Goal: Task Accomplishment & Management: Use online tool/utility

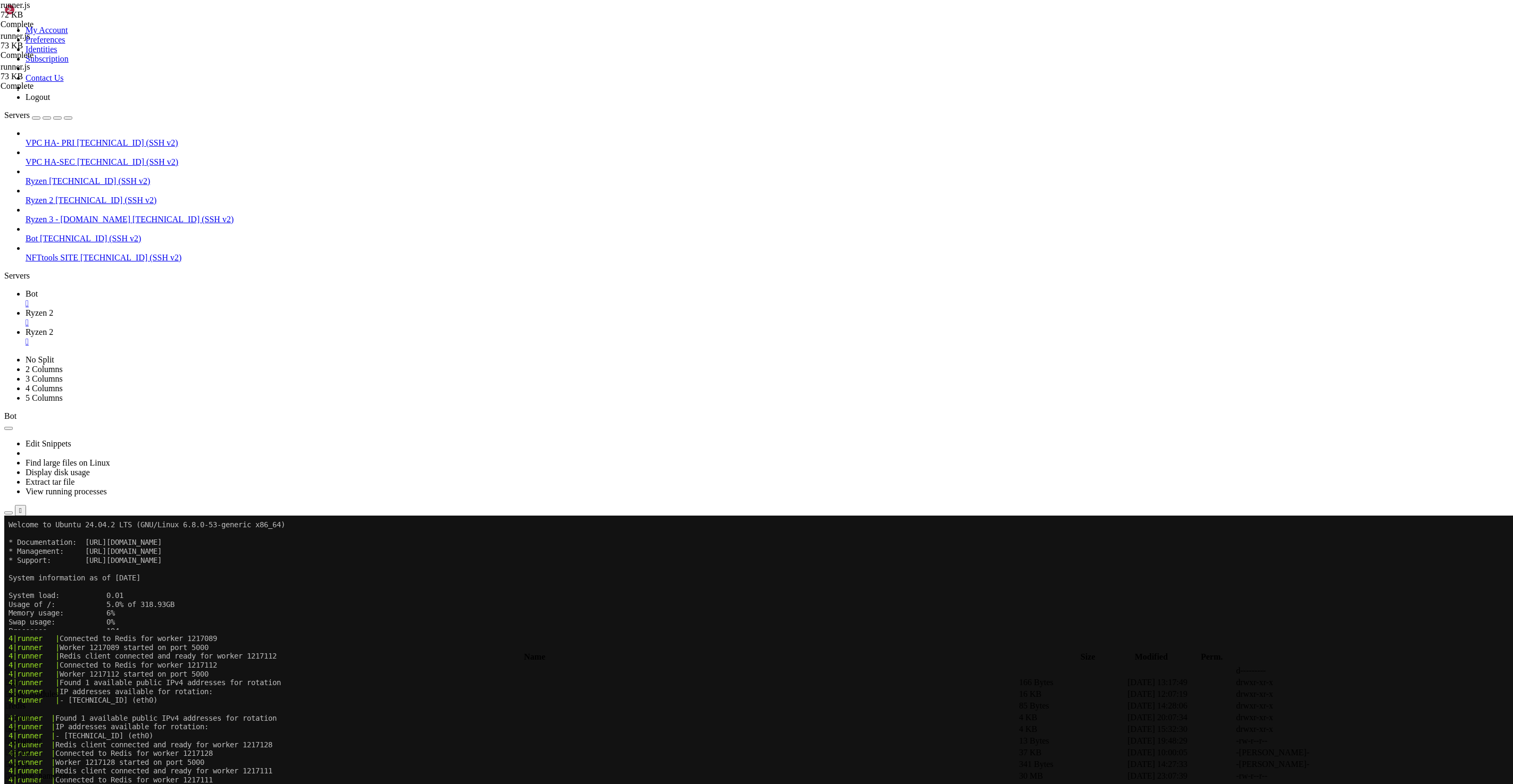
scroll to position [3178, 0]
click at [53, 327] on span "Ryzen 2" at bounding box center [39, 332] width 27 height 9
click at [53, 308] on span "Ryzen 2" at bounding box center [39, 313] width 27 height 9
click at [301, 767] on x-row "4|runner | Redis client connected and ready for worker 1217111" at bounding box center [693, 771] width 1369 height 9
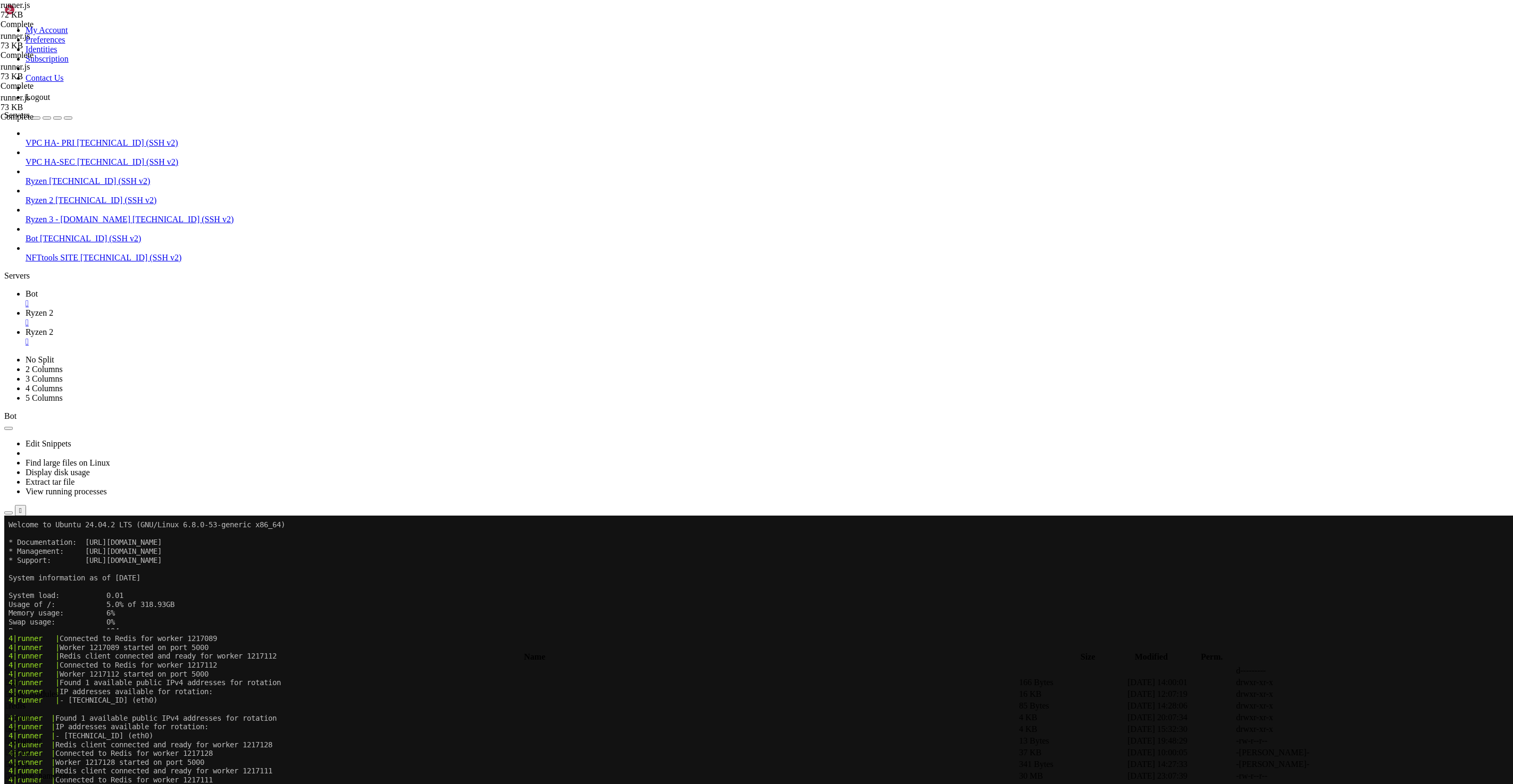
scroll to position [9910324, 0]
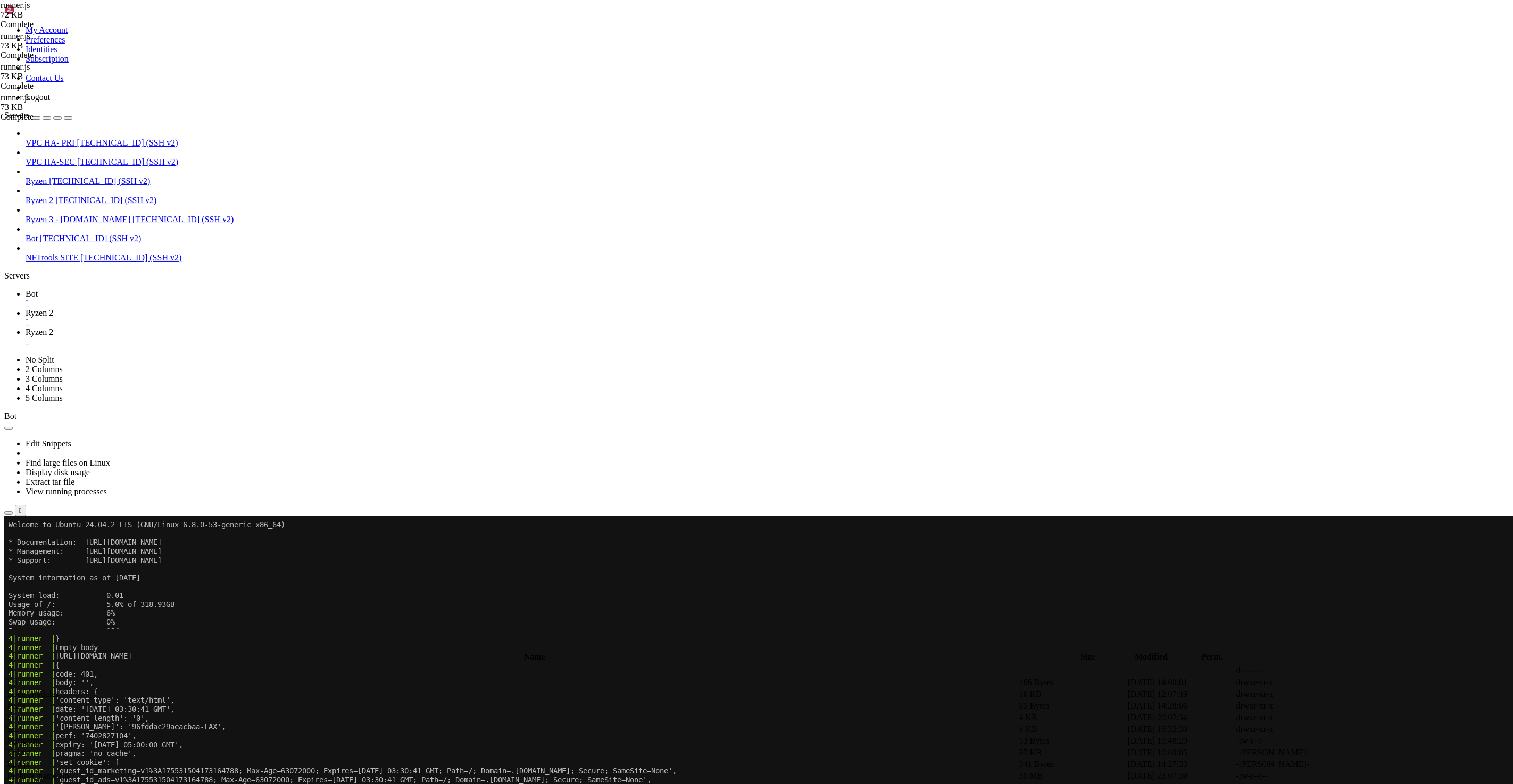
click at [53, 196] on span "Ryzen 2" at bounding box center [39, 200] width 27 height 9
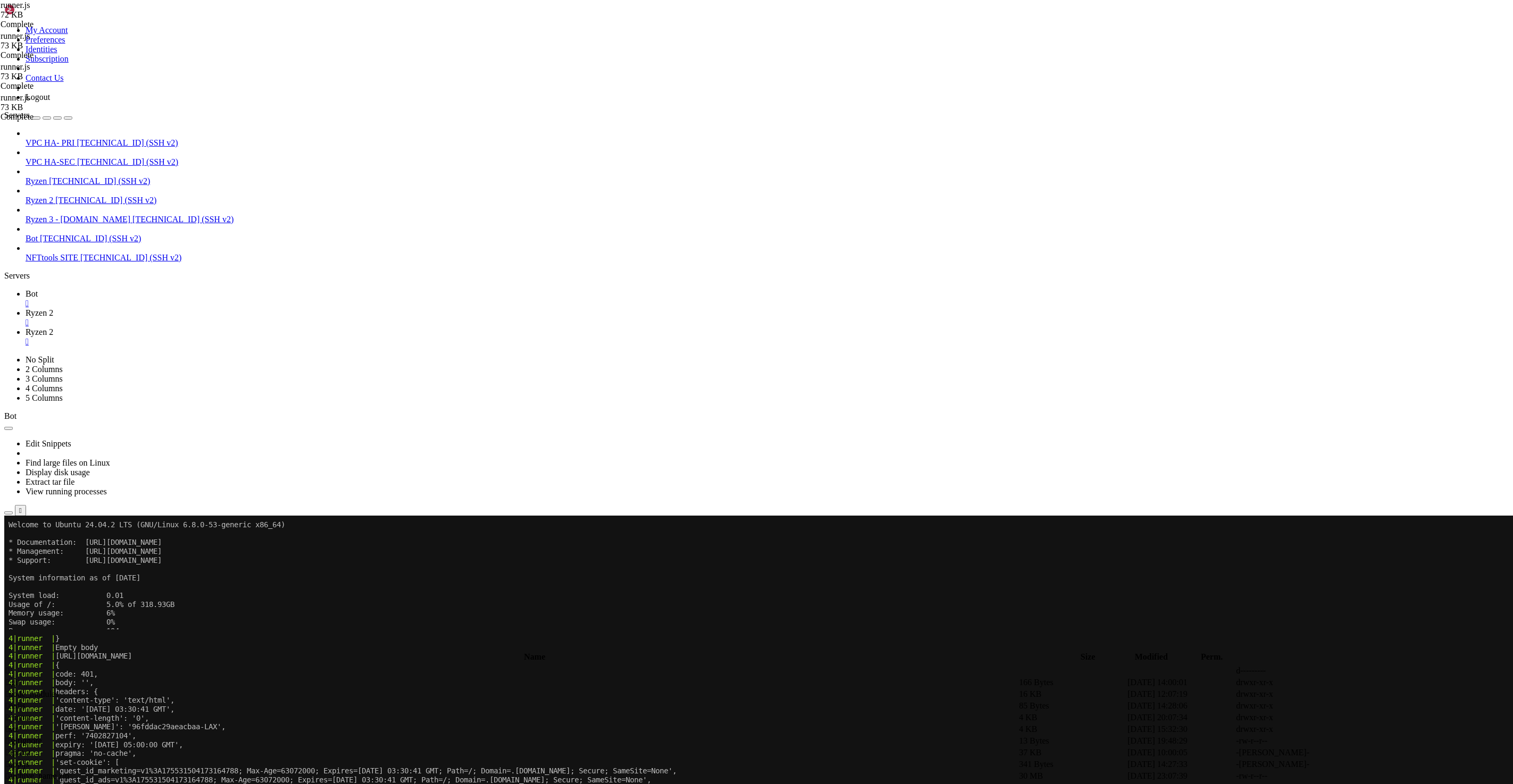
click at [53, 196] on span "Ryzen 2" at bounding box center [39, 200] width 27 height 9
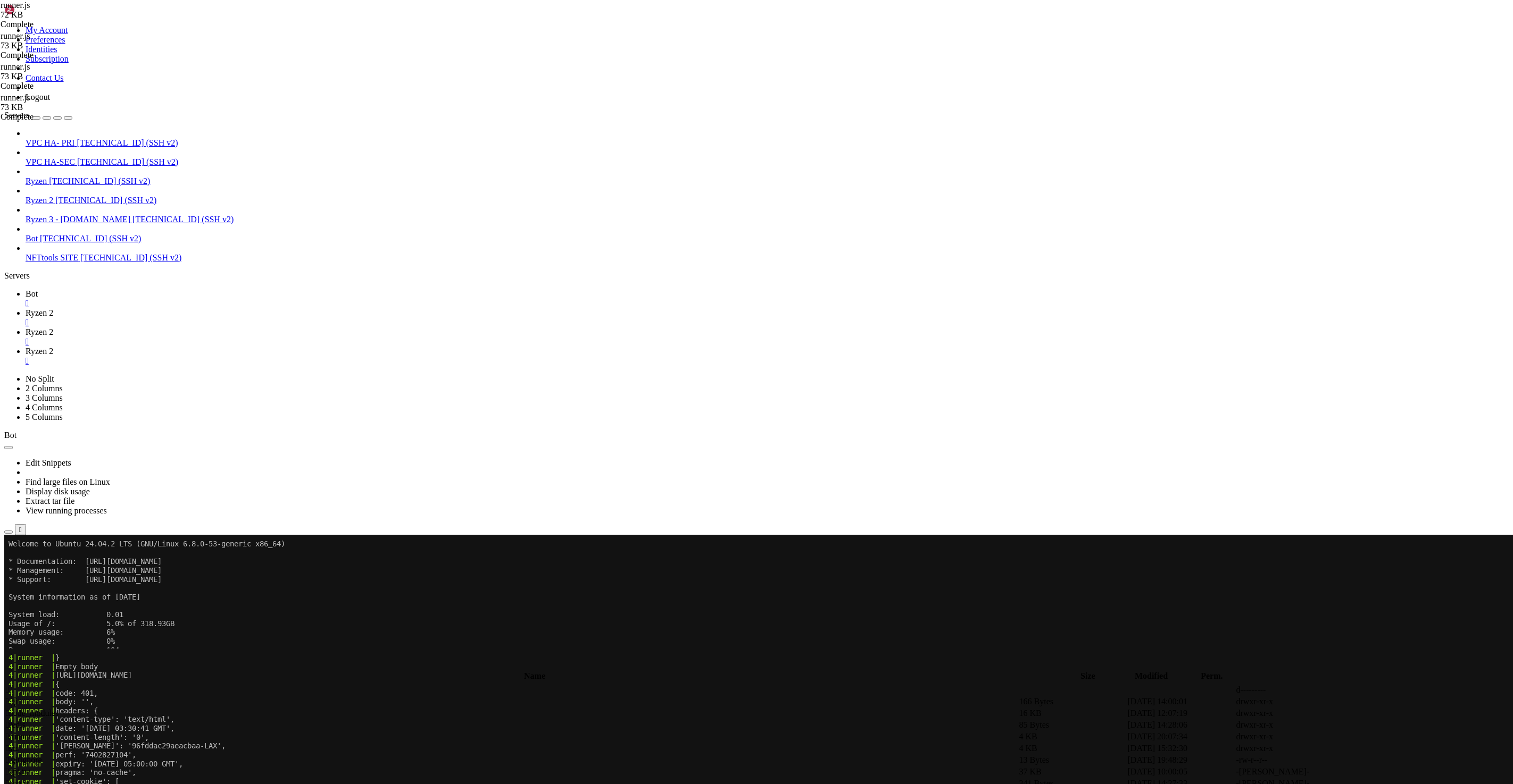
scroll to position [0, 0]
click at [236, 318] on div "" at bounding box center [767, 322] width 1483 height 10
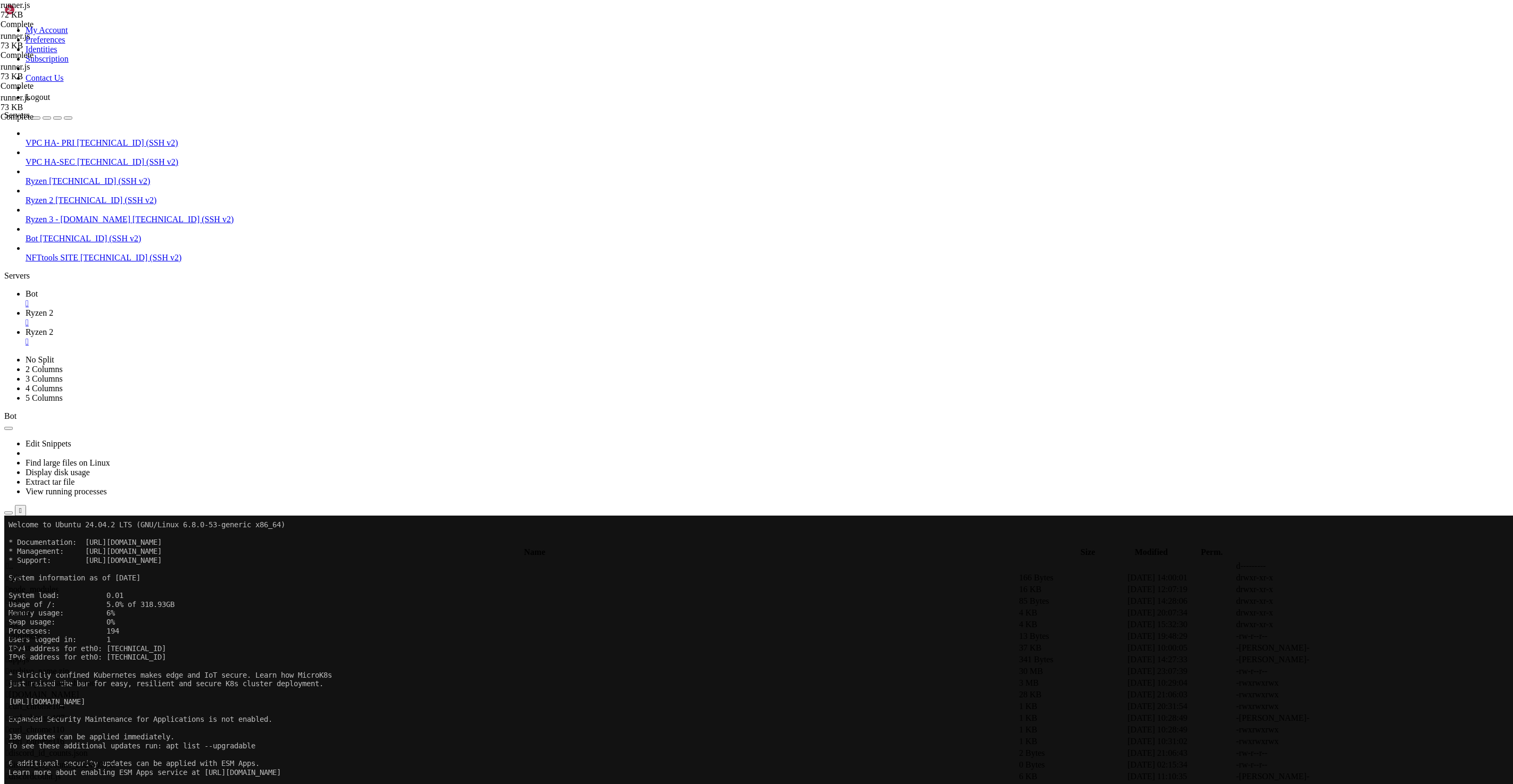
click at [53, 327] on span "Ryzen 2" at bounding box center [39, 332] width 27 height 9
click at [53, 308] on span "Ryzen 2" at bounding box center [39, 313] width 27 height 9
click at [53, 327] on span "Ryzen 2" at bounding box center [39, 332] width 27 height 9
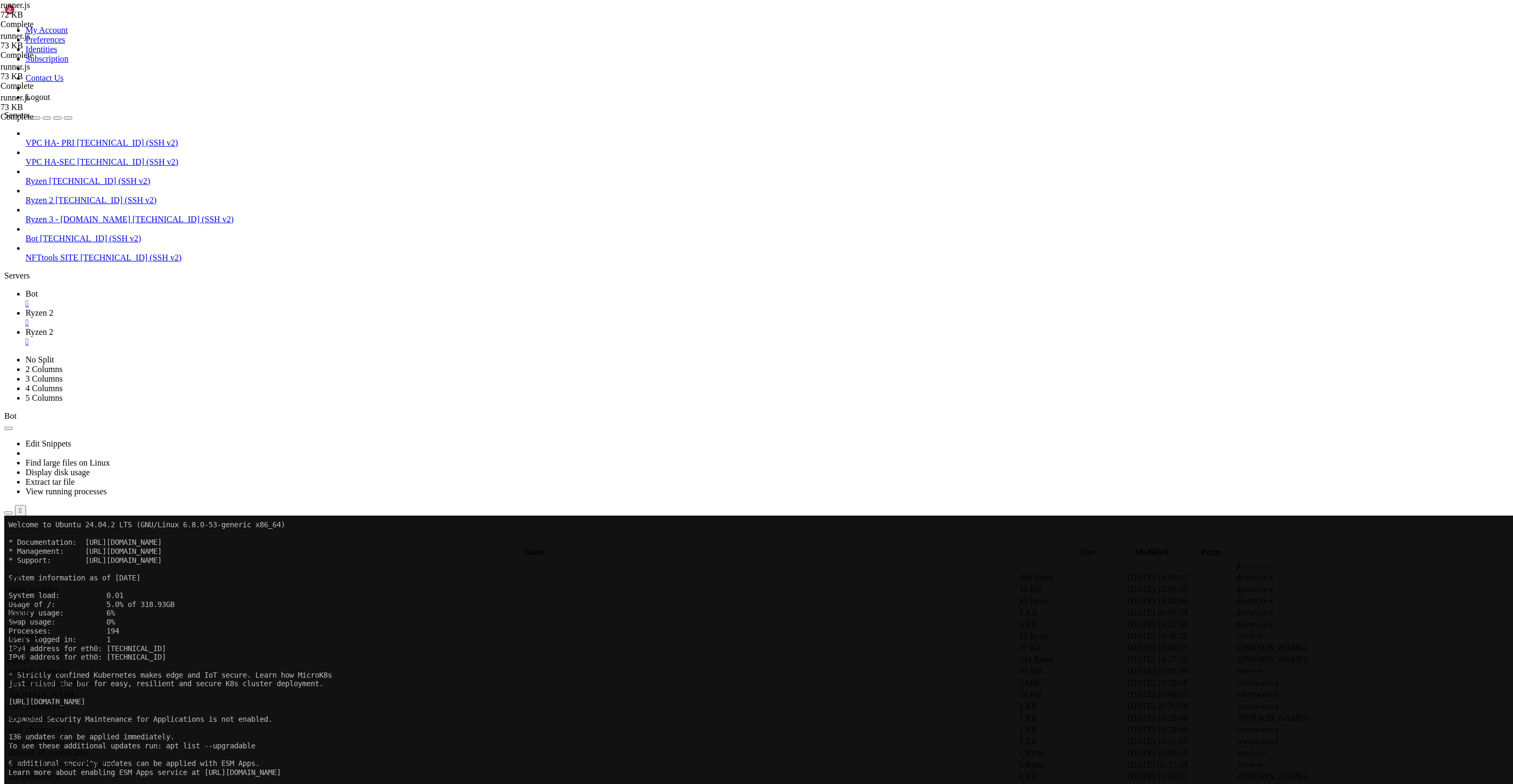
click at [65, 177] on span "[TECHNICAL_ID] (SSH v2)" at bounding box center [99, 181] width 101 height 9
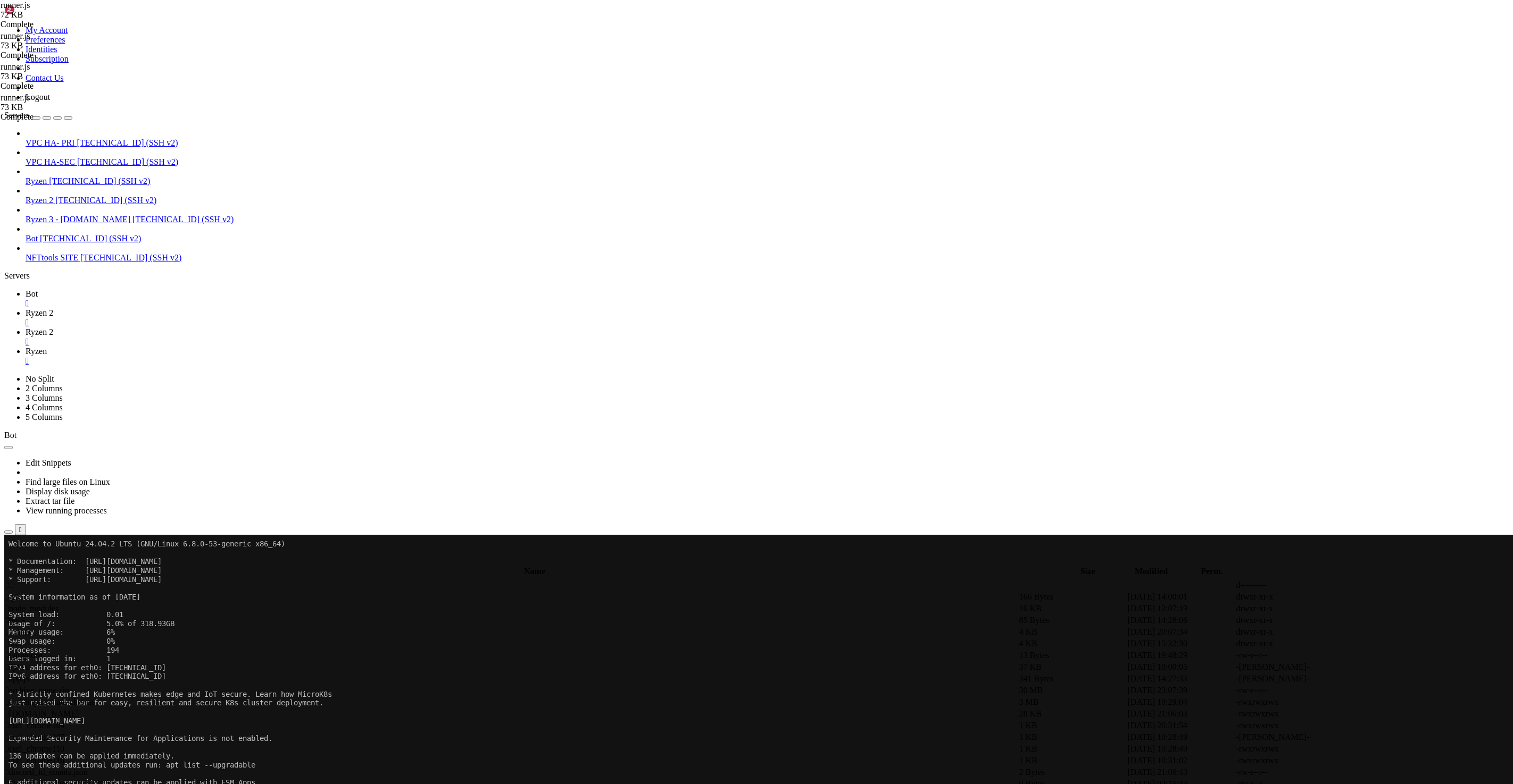
scroll to position [0, 0]
click at [67, 215] on span "Ryzen 3 - [DOMAIN_NAME]" at bounding box center [78, 219] width 105 height 9
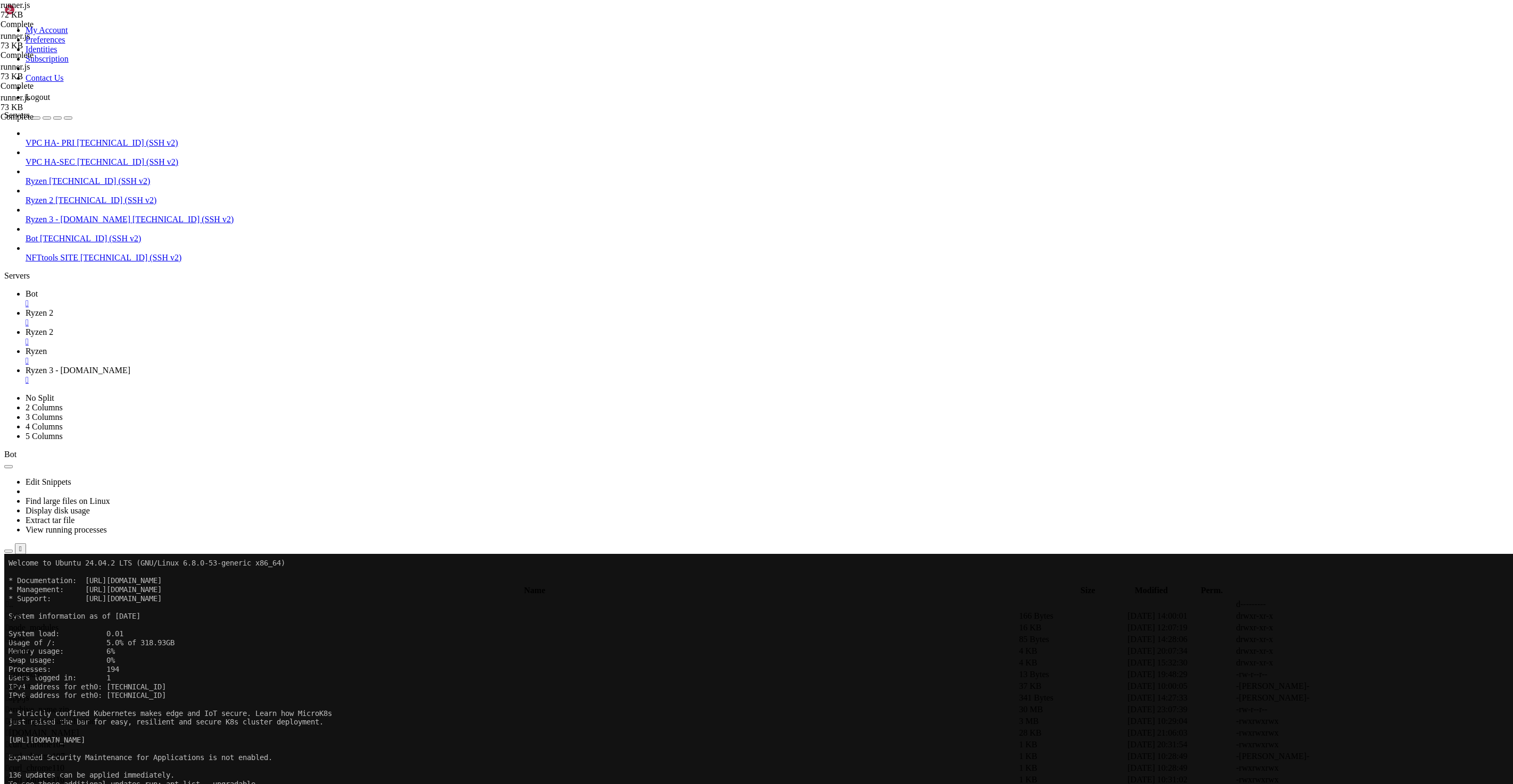
click at [47, 347] on span "Ryzen" at bounding box center [36, 351] width 21 height 9
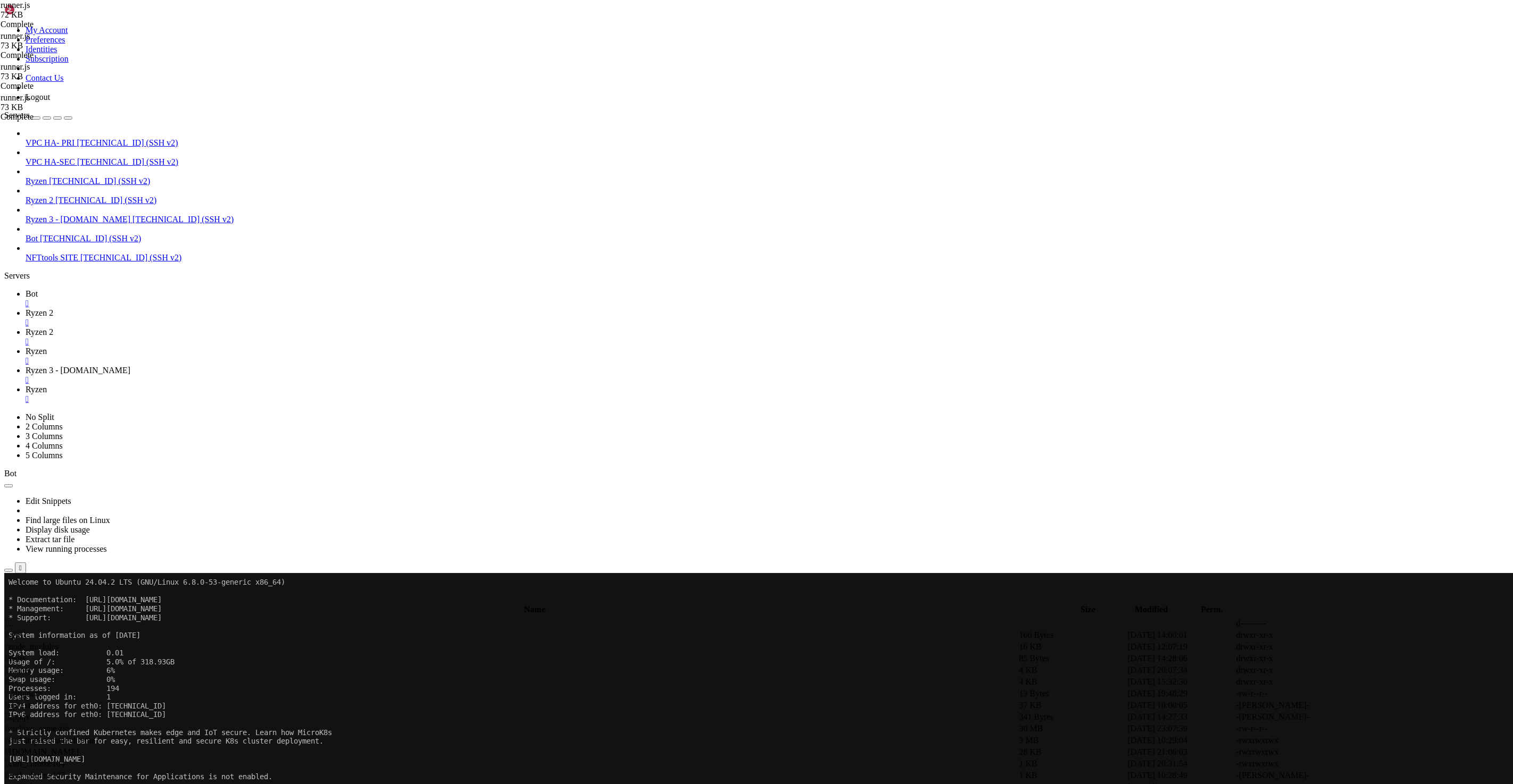
scroll to position [12636, 0]
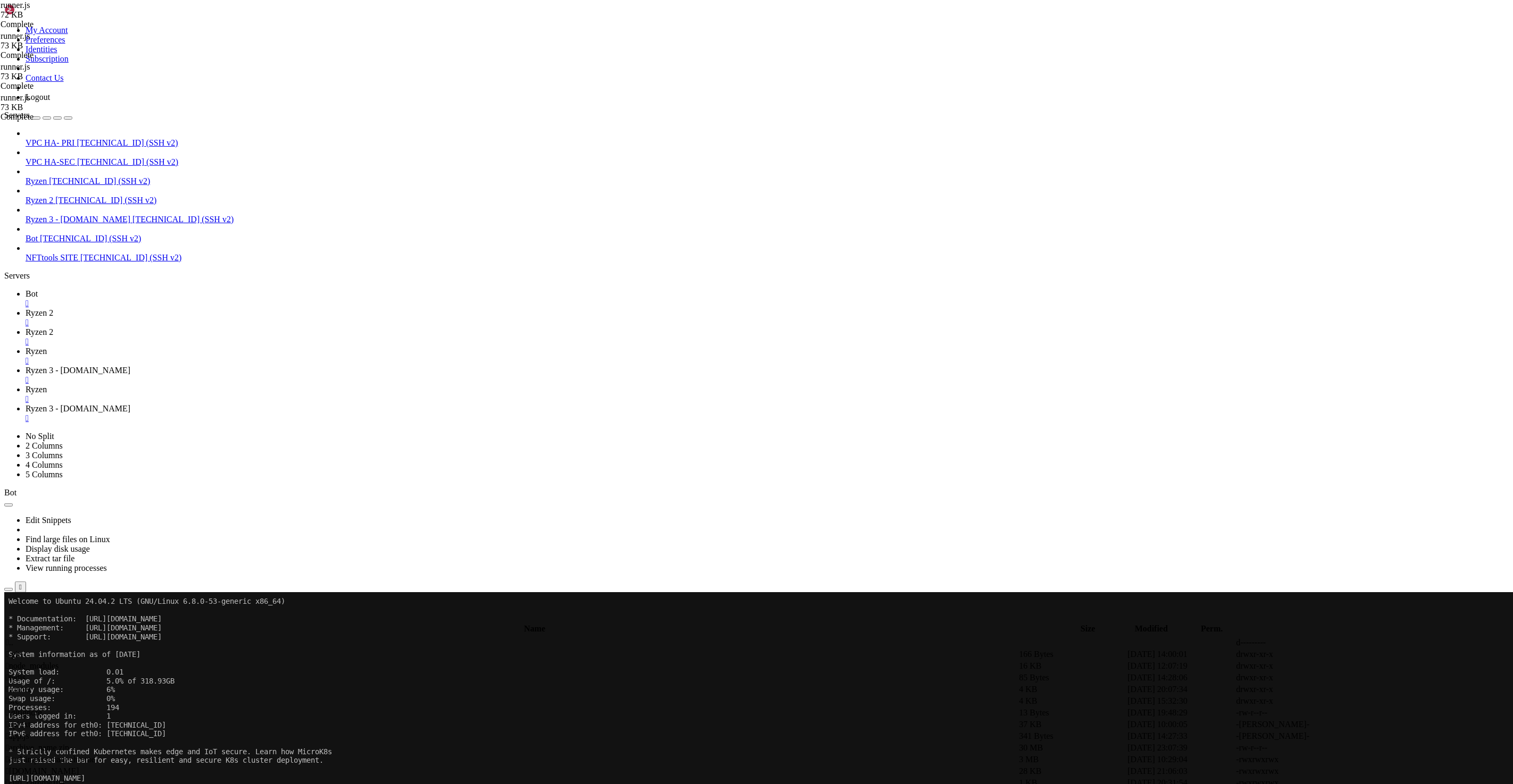
type input "/root"
click at [25, 385] on icon at bounding box center [25, 389] width 0 height 9
type input "/root"
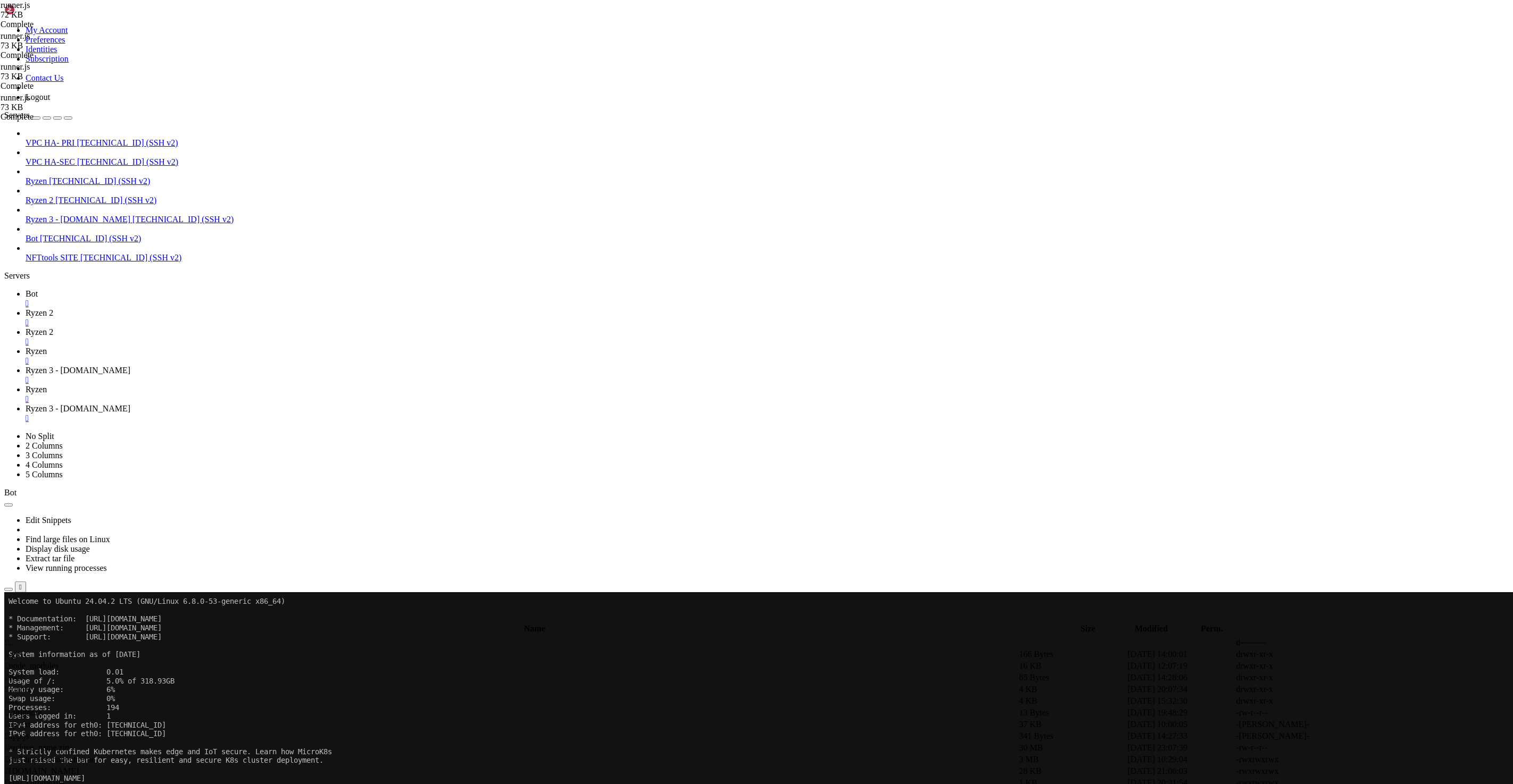
type input "/root/runner"
click at [130, 404] on span "Ryzen 3 - [DOMAIN_NAME]" at bounding box center [78, 408] width 105 height 9
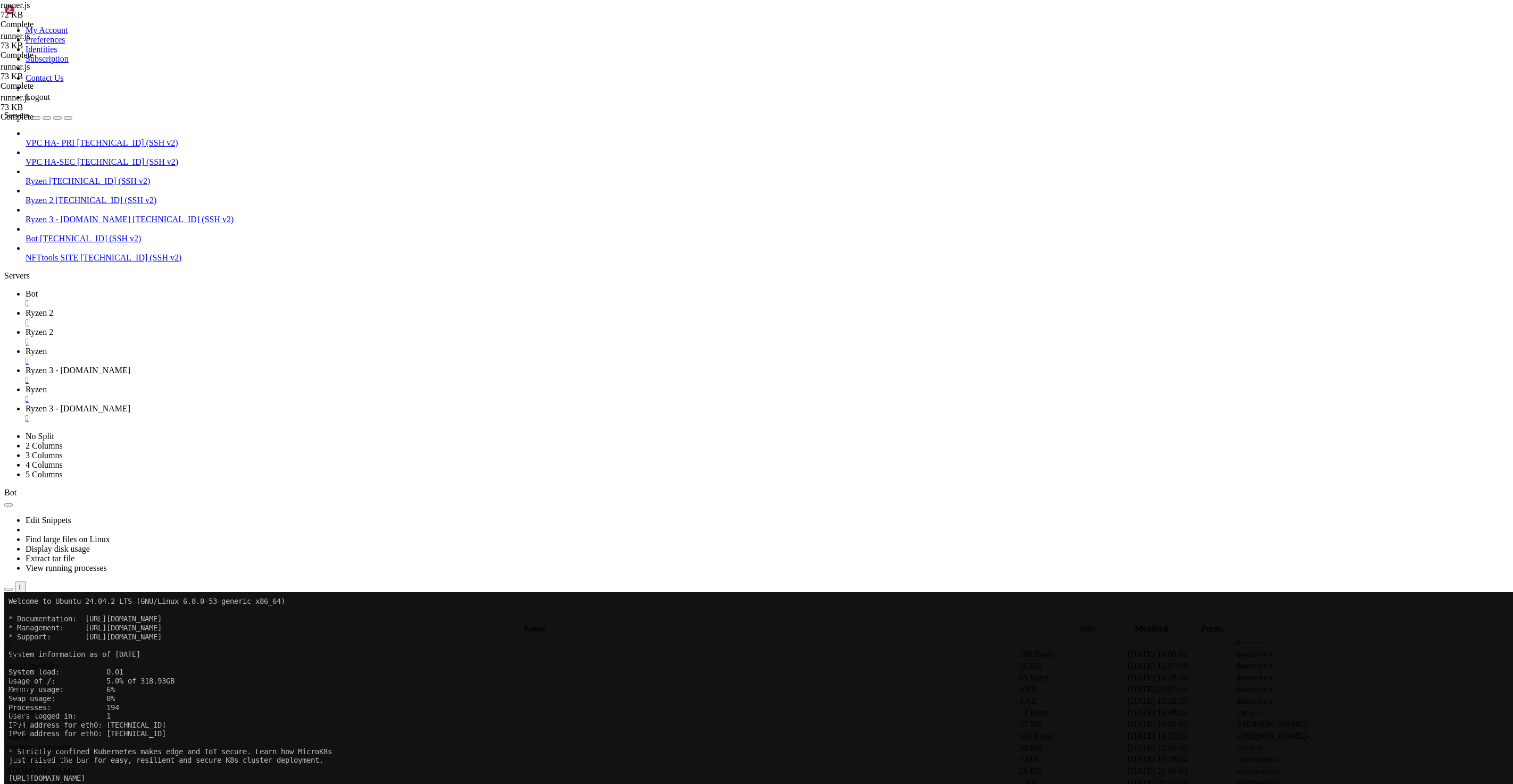
scroll to position [399, 0]
type input "/root/runner"
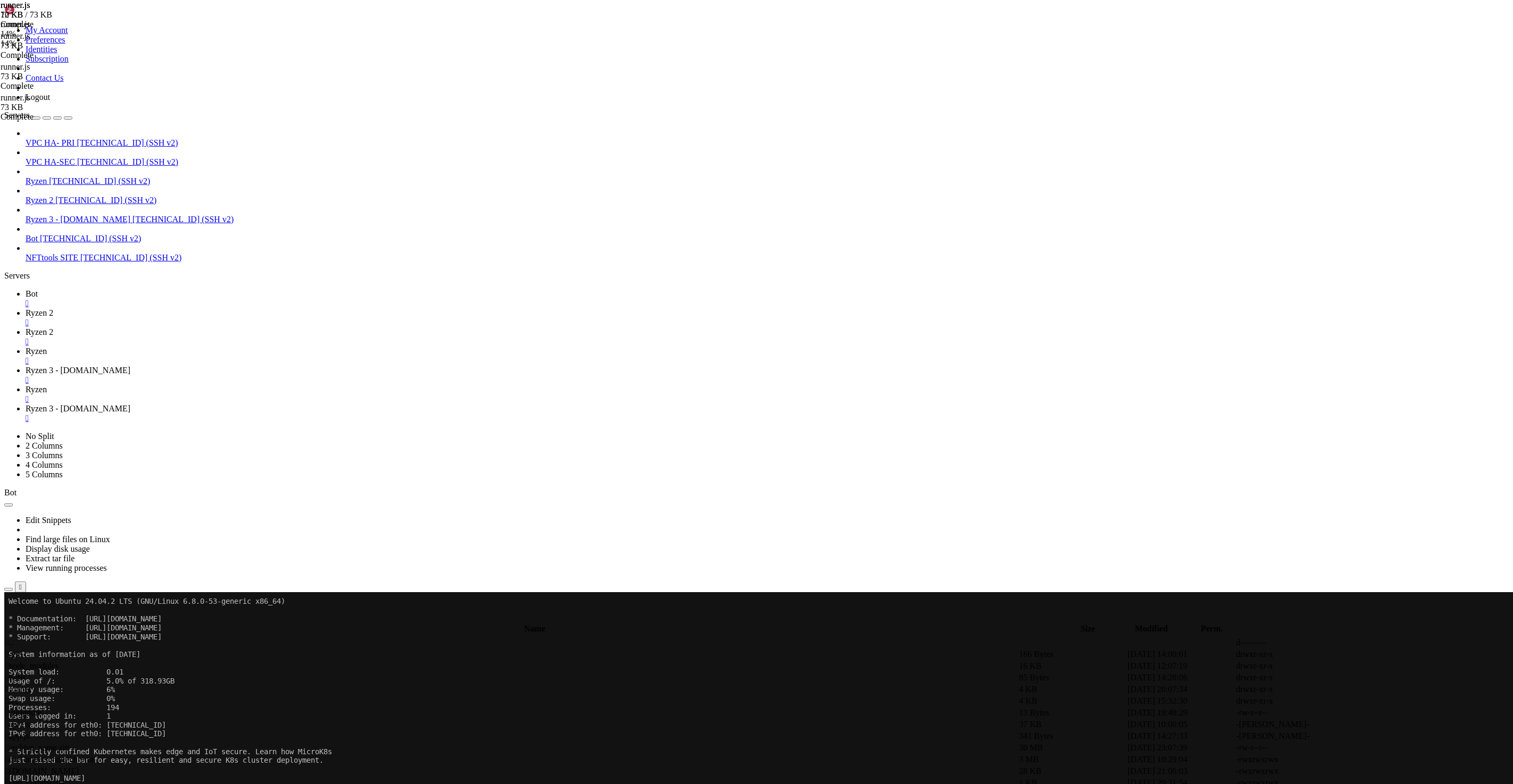
click at [47, 385] on span "Ryzen" at bounding box center [36, 389] width 21 height 9
click at [330, 347] on link "Ryzen " at bounding box center [767, 356] width 1483 height 19
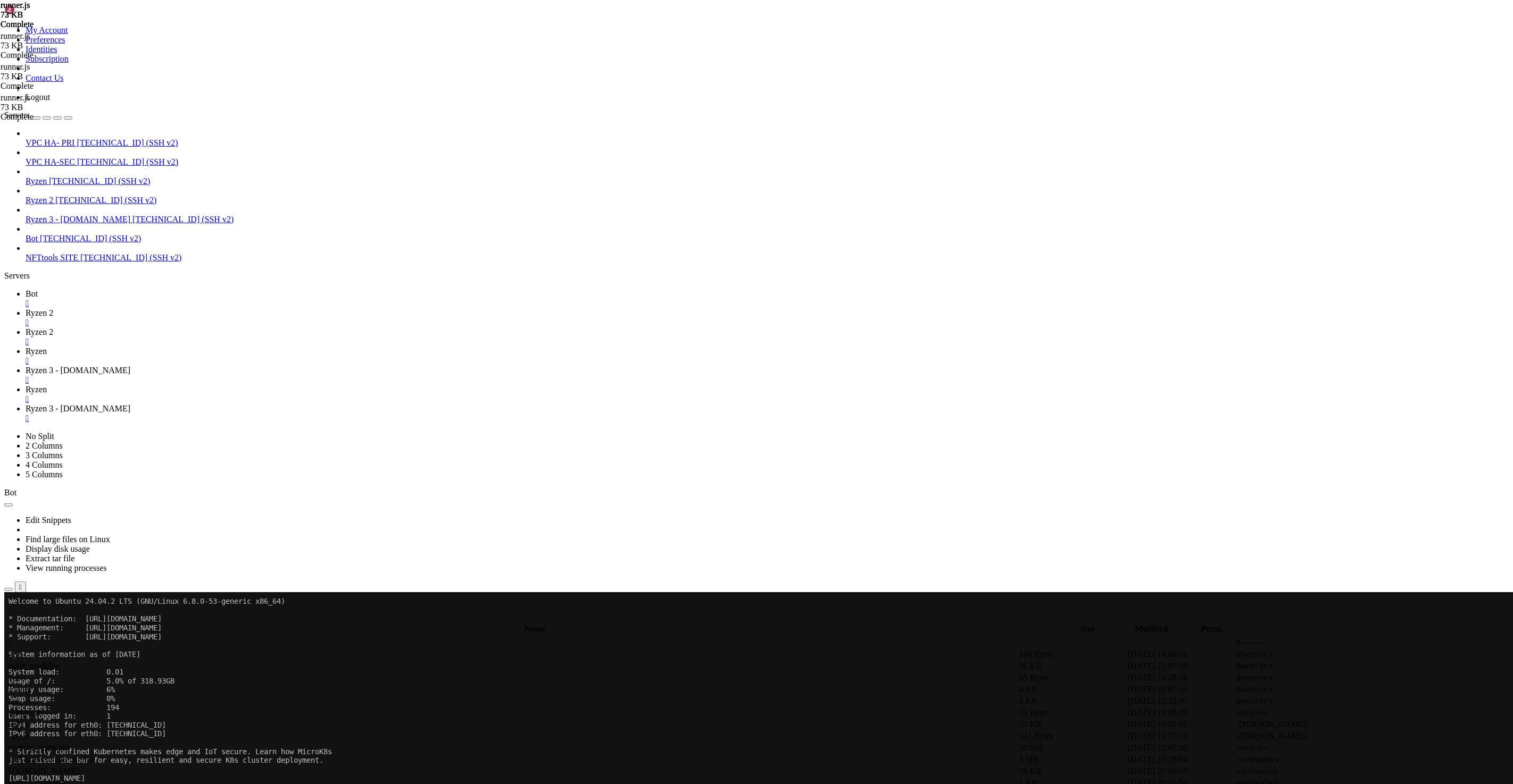
click at [130, 366] on span "Ryzen 3 - [DOMAIN_NAME]" at bounding box center [78, 370] width 105 height 9
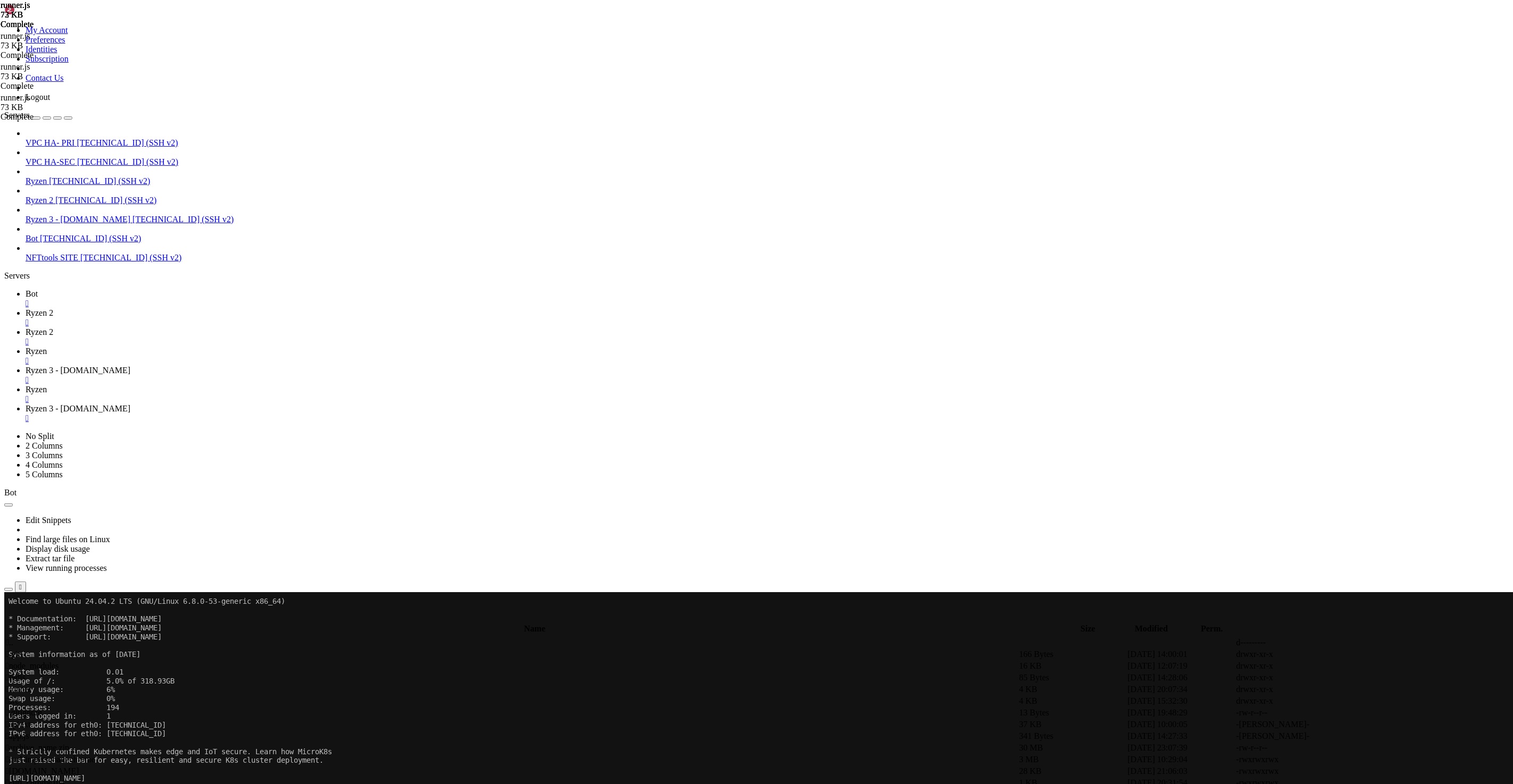
click at [47, 347] on span "Ryzen" at bounding box center [36, 351] width 21 height 9
click at [53, 327] on span "Ryzen 2" at bounding box center [39, 332] width 27 height 9
click at [53, 308] on span "Ryzen 2" at bounding box center [39, 313] width 27 height 9
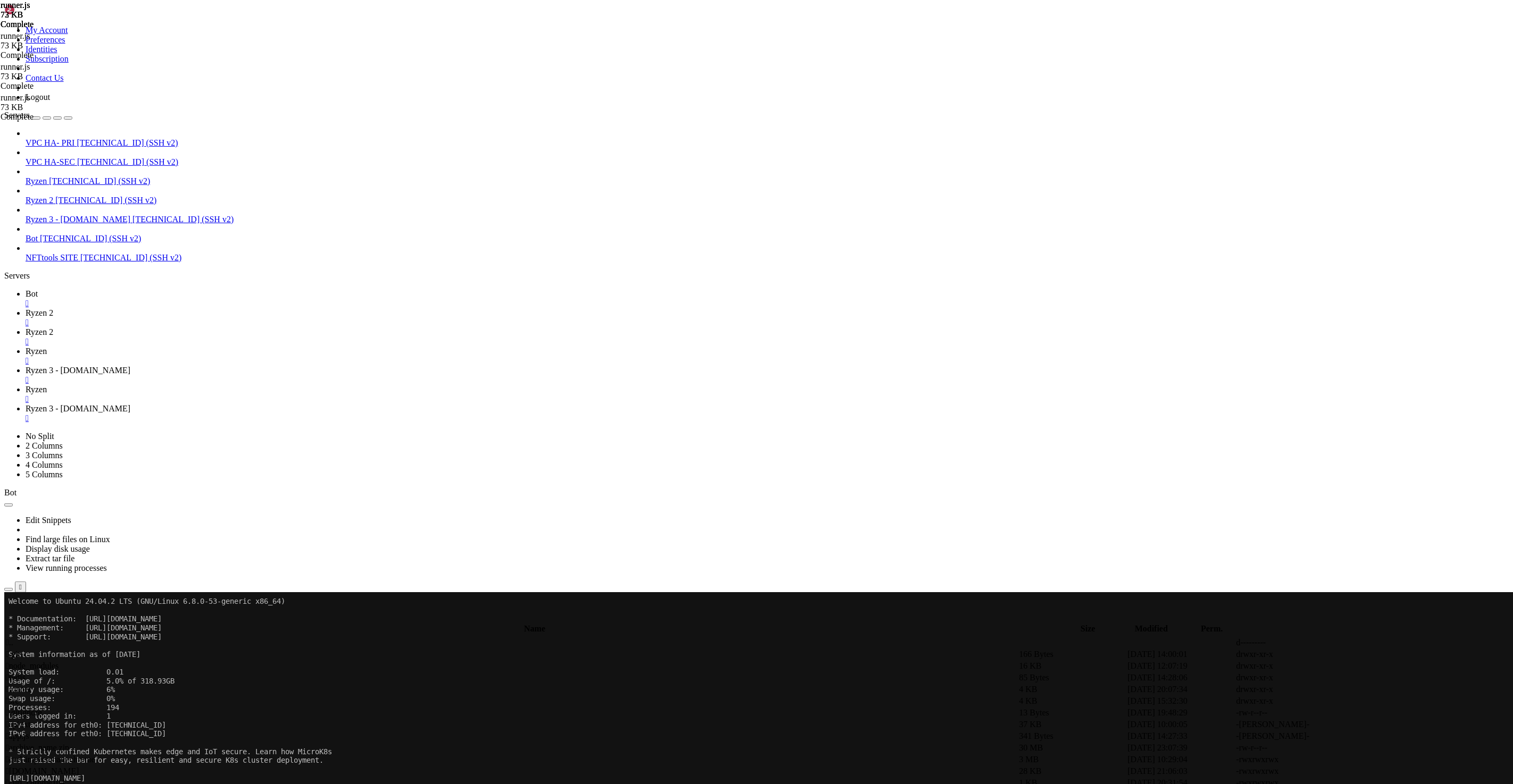
scroll to position [26157, 0]
click at [115, 619] on div "submit" at bounding box center [115, 619] width 0 height 0
click at [53, 327] on span "Ryzen 2" at bounding box center [39, 332] width 27 height 9
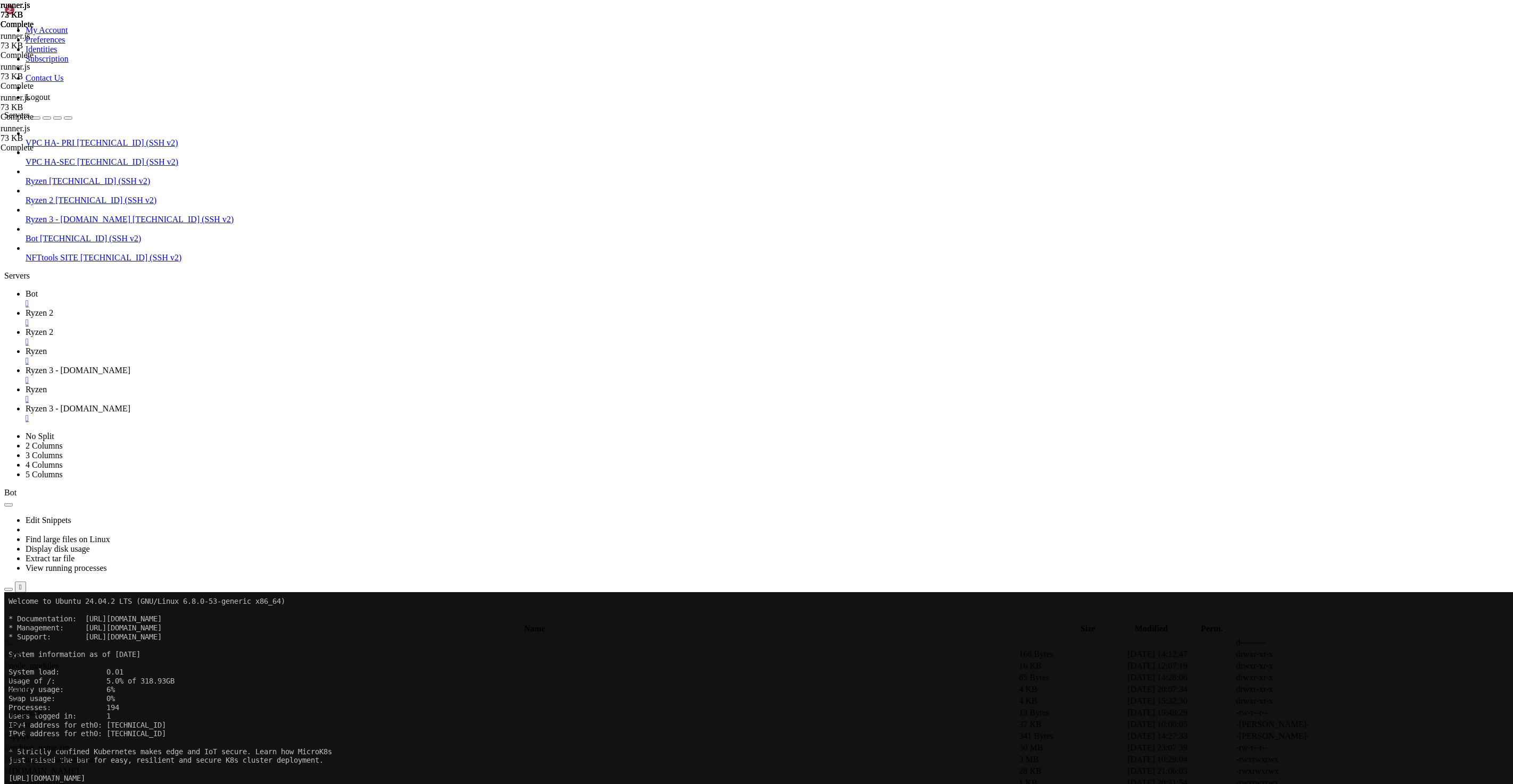
click at [130, 366] on span "Ryzen 3 - [DOMAIN_NAME]" at bounding box center [78, 370] width 105 height 9
click at [25, 347] on icon at bounding box center [25, 351] width 0 height 9
click at [130, 404] on span "Ryzen 3 - [DOMAIN_NAME]" at bounding box center [78, 408] width 105 height 9
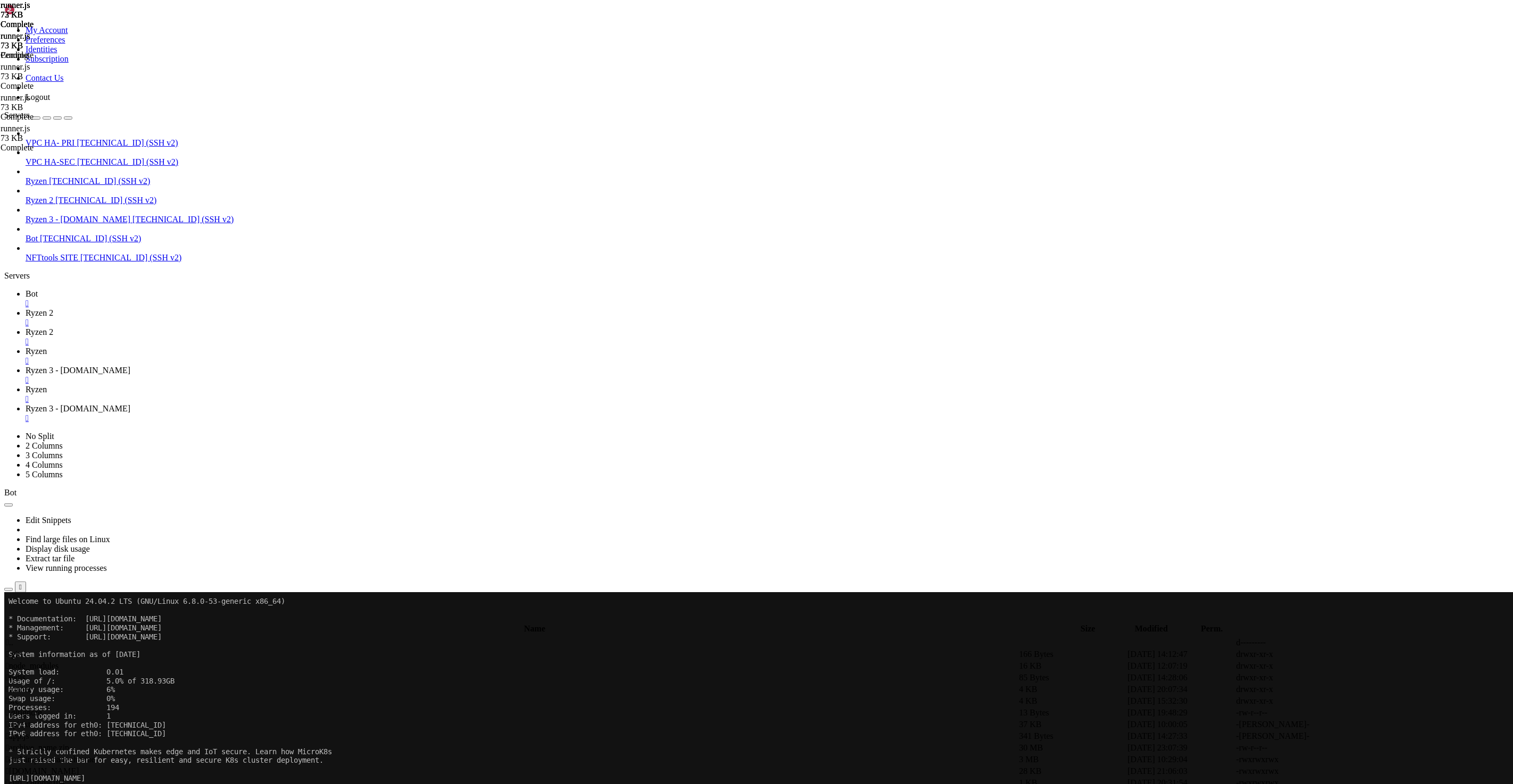
click at [495, 385] on link "Ryzen " at bounding box center [767, 394] width 1483 height 19
click at [130, 404] on span "Ryzen 3 - [DOMAIN_NAME]" at bounding box center [78, 408] width 105 height 9
click at [47, 385] on span "Ryzen" at bounding box center [36, 389] width 21 height 9
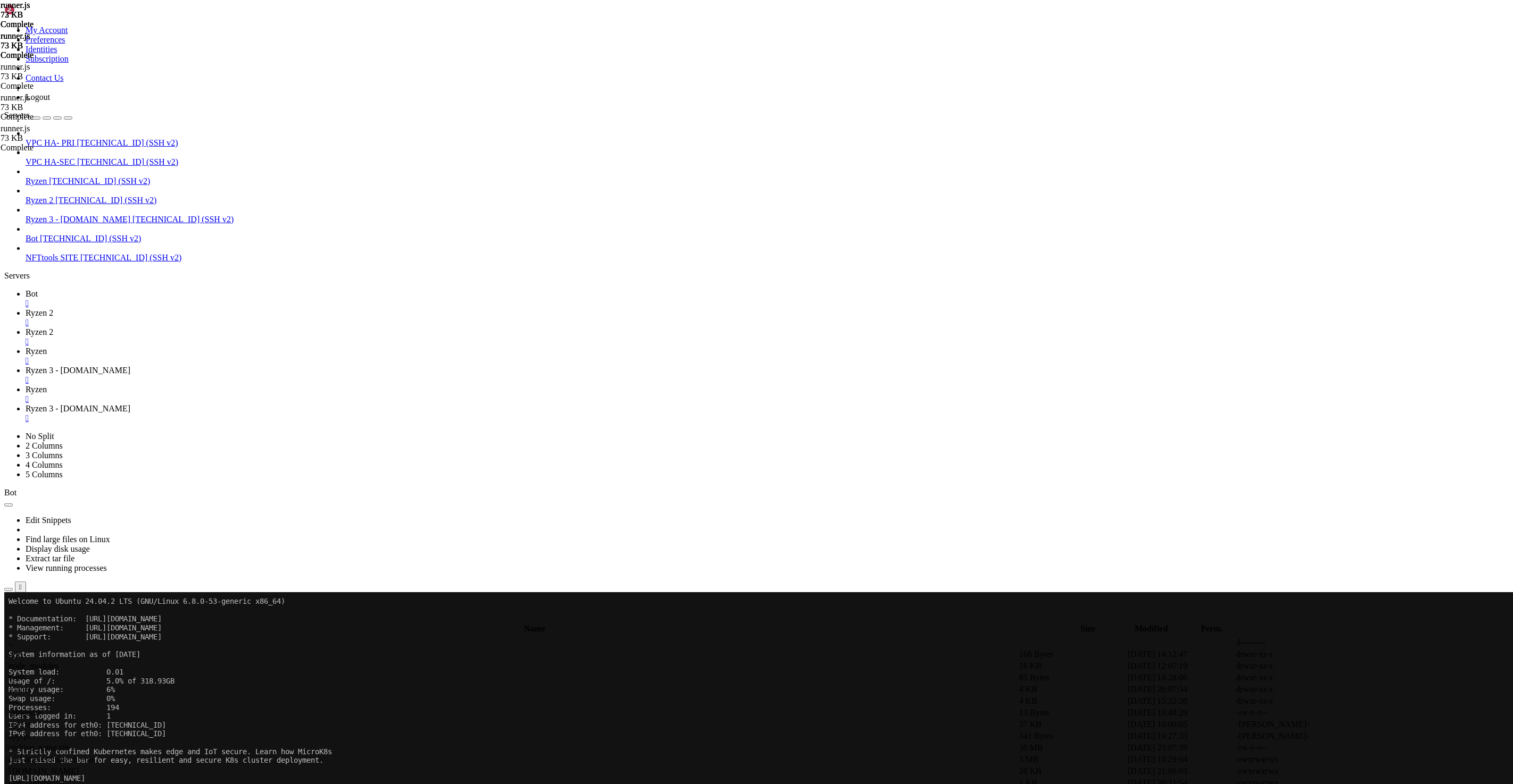
click at [130, 366] on span "Ryzen 3 - [DOMAIN_NAME]" at bounding box center [78, 370] width 105 height 9
click at [47, 347] on span "Ryzen" at bounding box center [36, 351] width 21 height 9
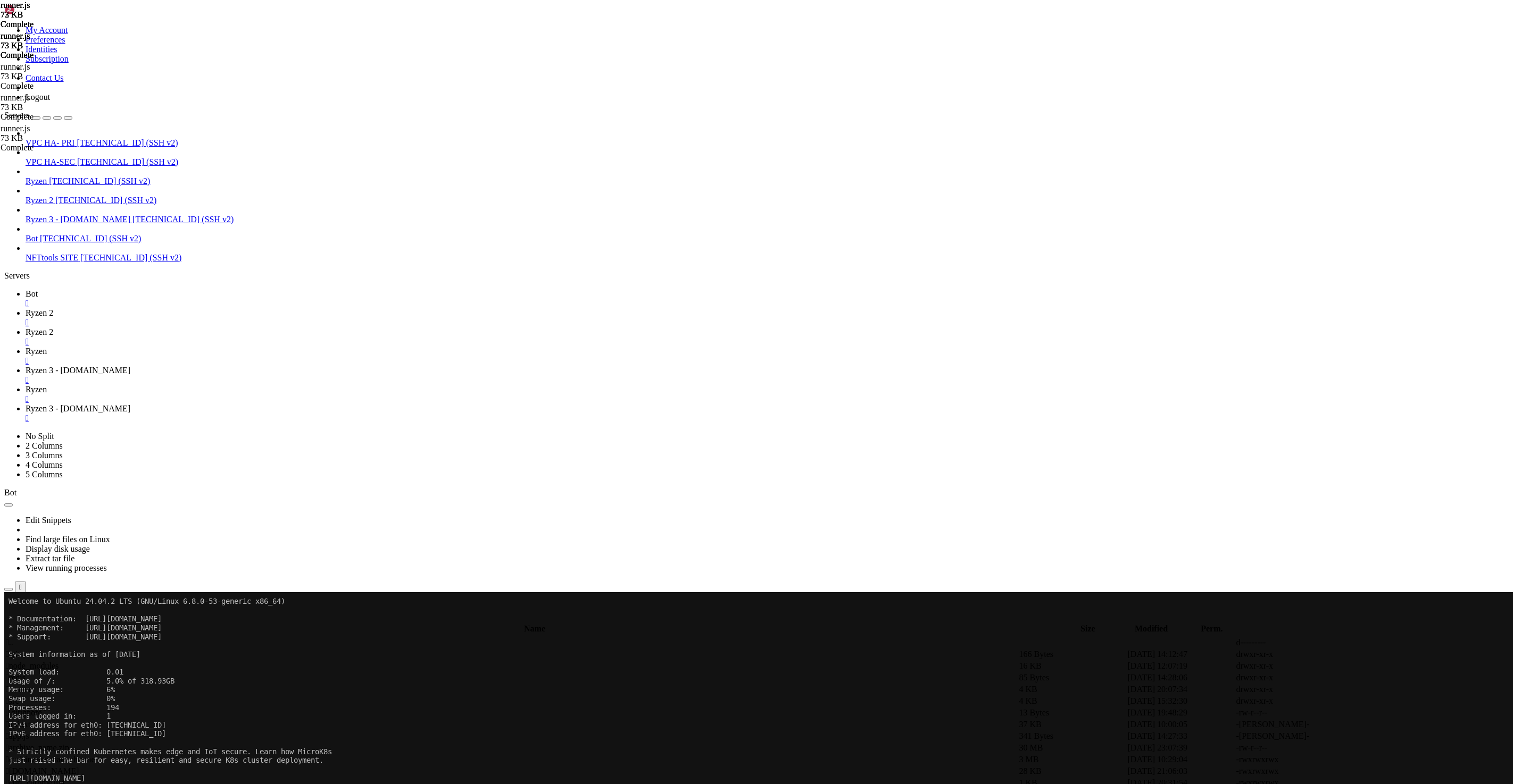
click at [53, 327] on span "Ryzen 2" at bounding box center [39, 332] width 27 height 9
click at [206, 308] on link "Ryzen 2 " at bounding box center [767, 318] width 1483 height 19
click at [53, 327] on span "Ryzen 2" at bounding box center [39, 332] width 27 height 9
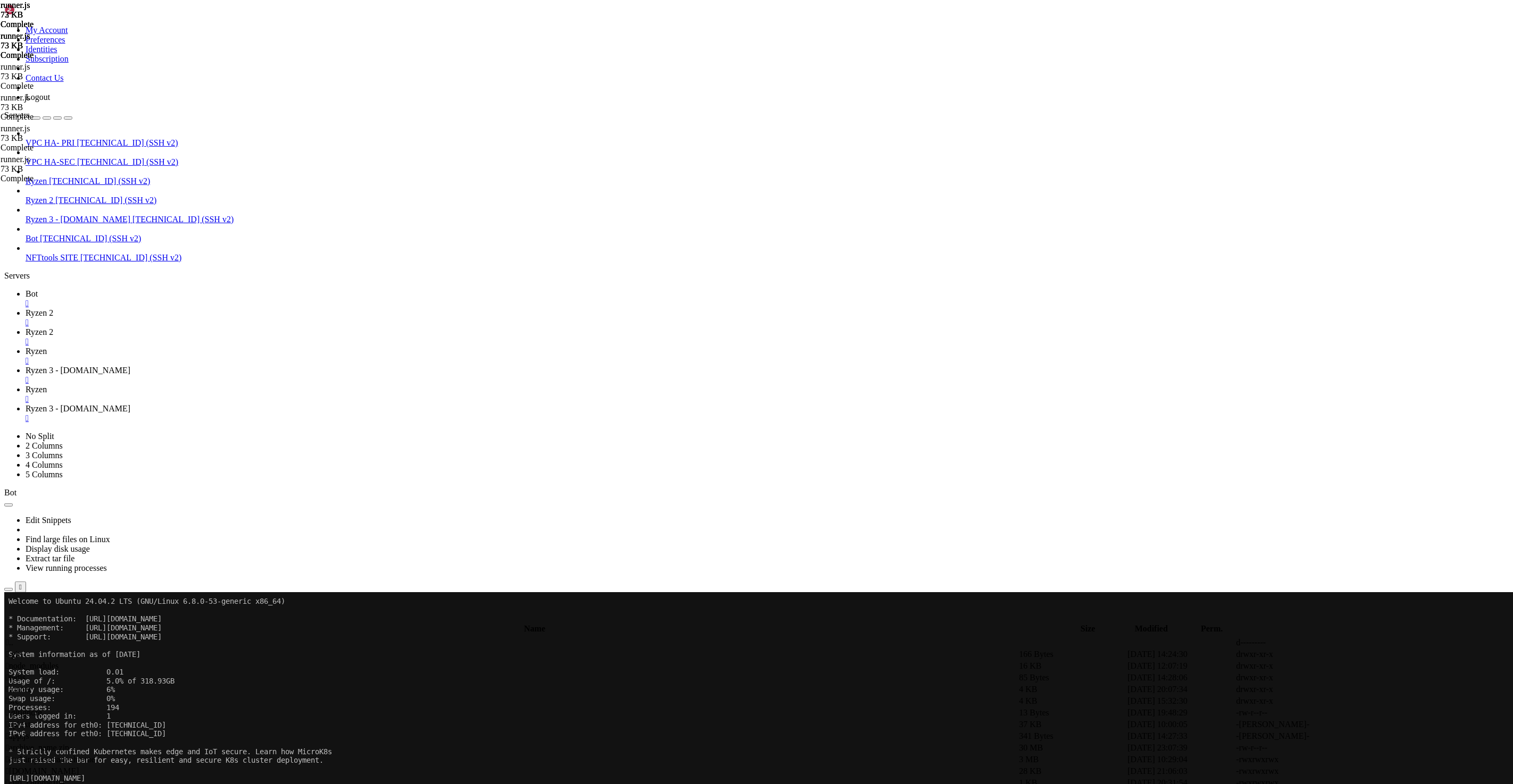
click at [130, 366] on span "Ryzen 3 - [DOMAIN_NAME]" at bounding box center [78, 370] width 105 height 9
click at [47, 385] on span "Ryzen" at bounding box center [36, 389] width 21 height 9
click at [130, 404] on span "Ryzen 3 - [DOMAIN_NAME]" at bounding box center [78, 408] width 105 height 9
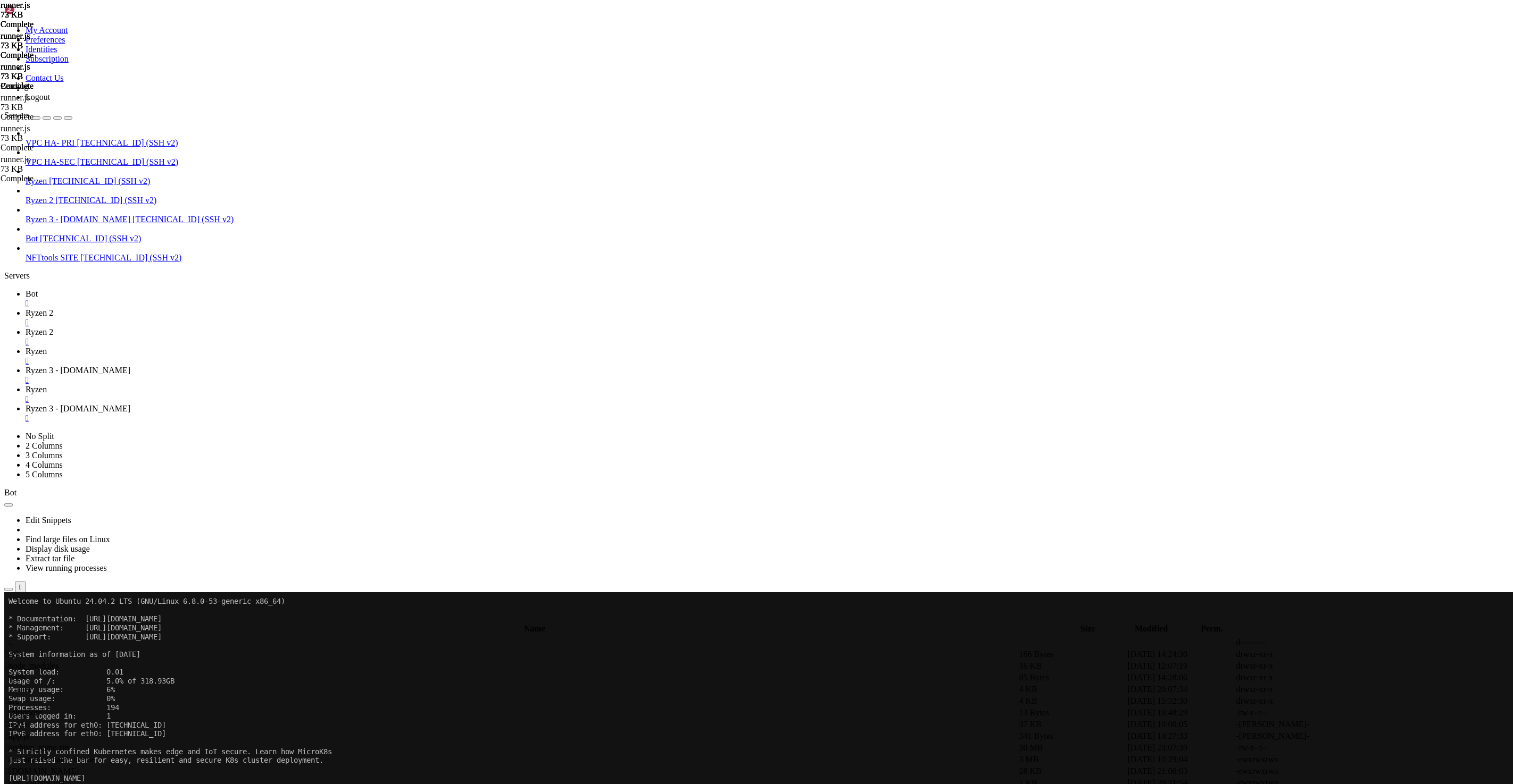
click at [484, 385] on link "Ryzen " at bounding box center [767, 394] width 1483 height 19
click at [130, 404] on span "Ryzen 3 - [DOMAIN_NAME]" at bounding box center [78, 408] width 105 height 9
click at [130, 366] on span "Ryzen 3 - [DOMAIN_NAME]" at bounding box center [78, 370] width 105 height 9
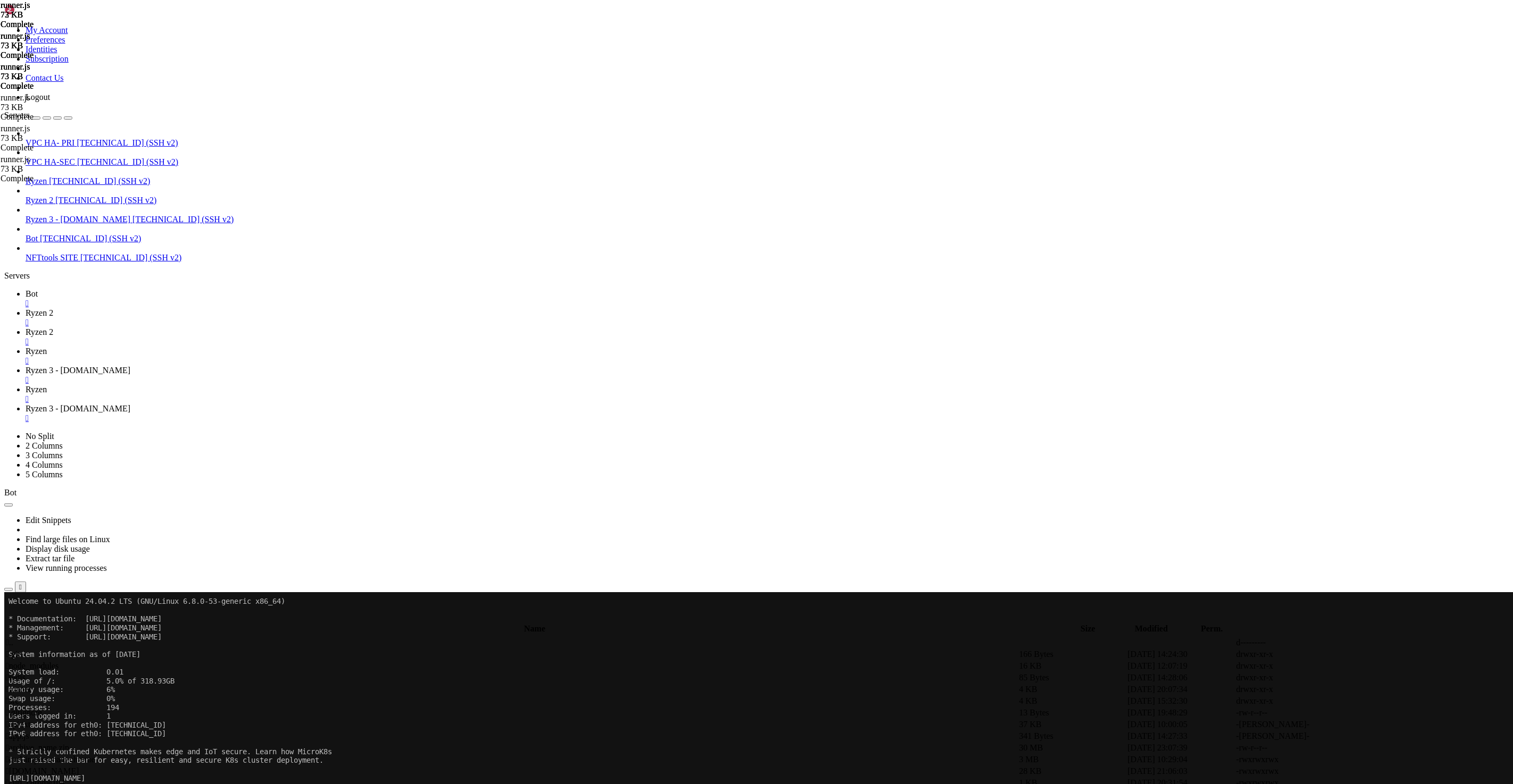
click at [47, 347] on span "Ryzen" at bounding box center [36, 351] width 21 height 9
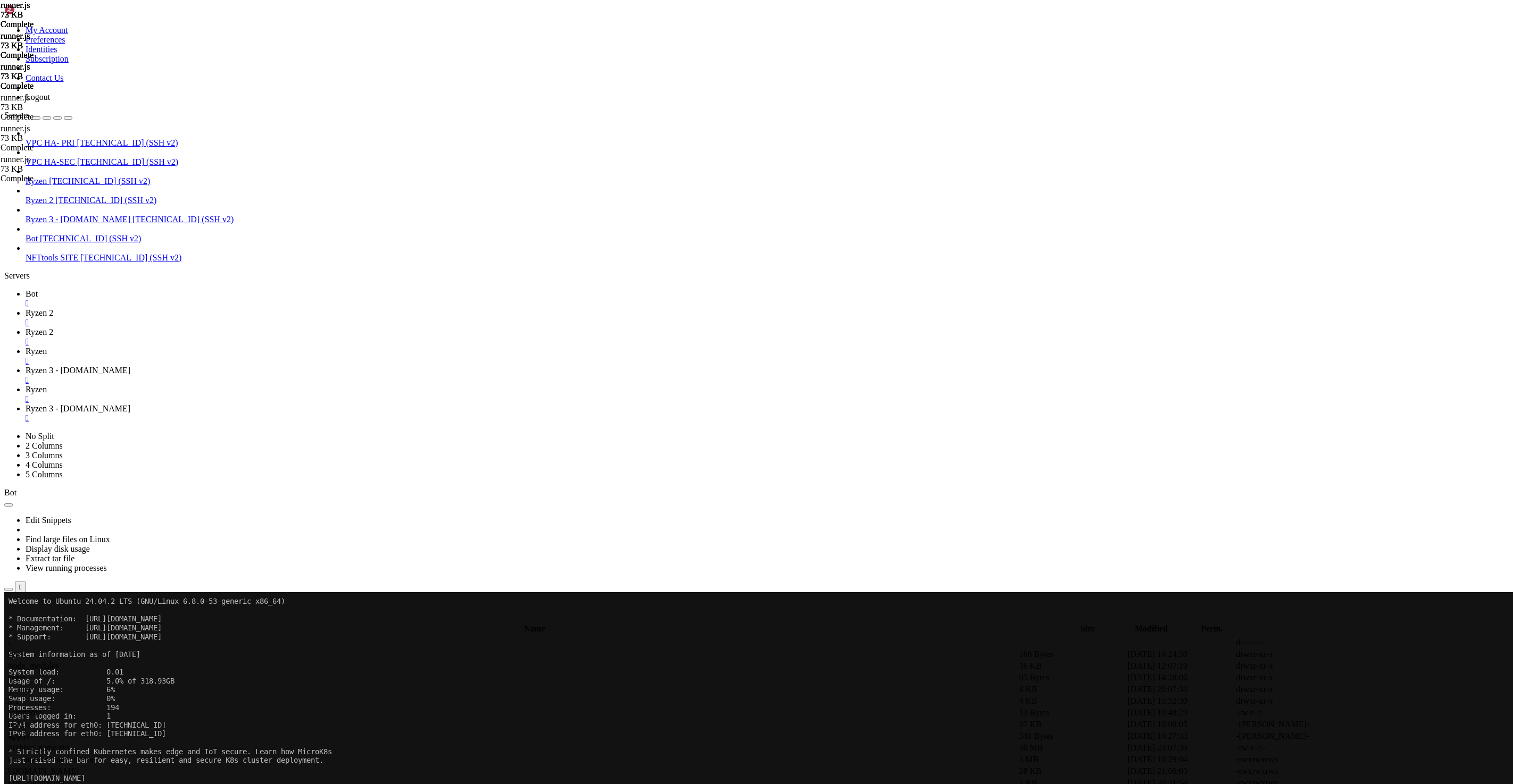
scroll to position [21497, 0]
drag, startPoint x: 41, startPoint y: 2220, endPoint x: 122, endPoint y: 2217, distance: 81.1
copy x-row "proxy_cron_dynamic"
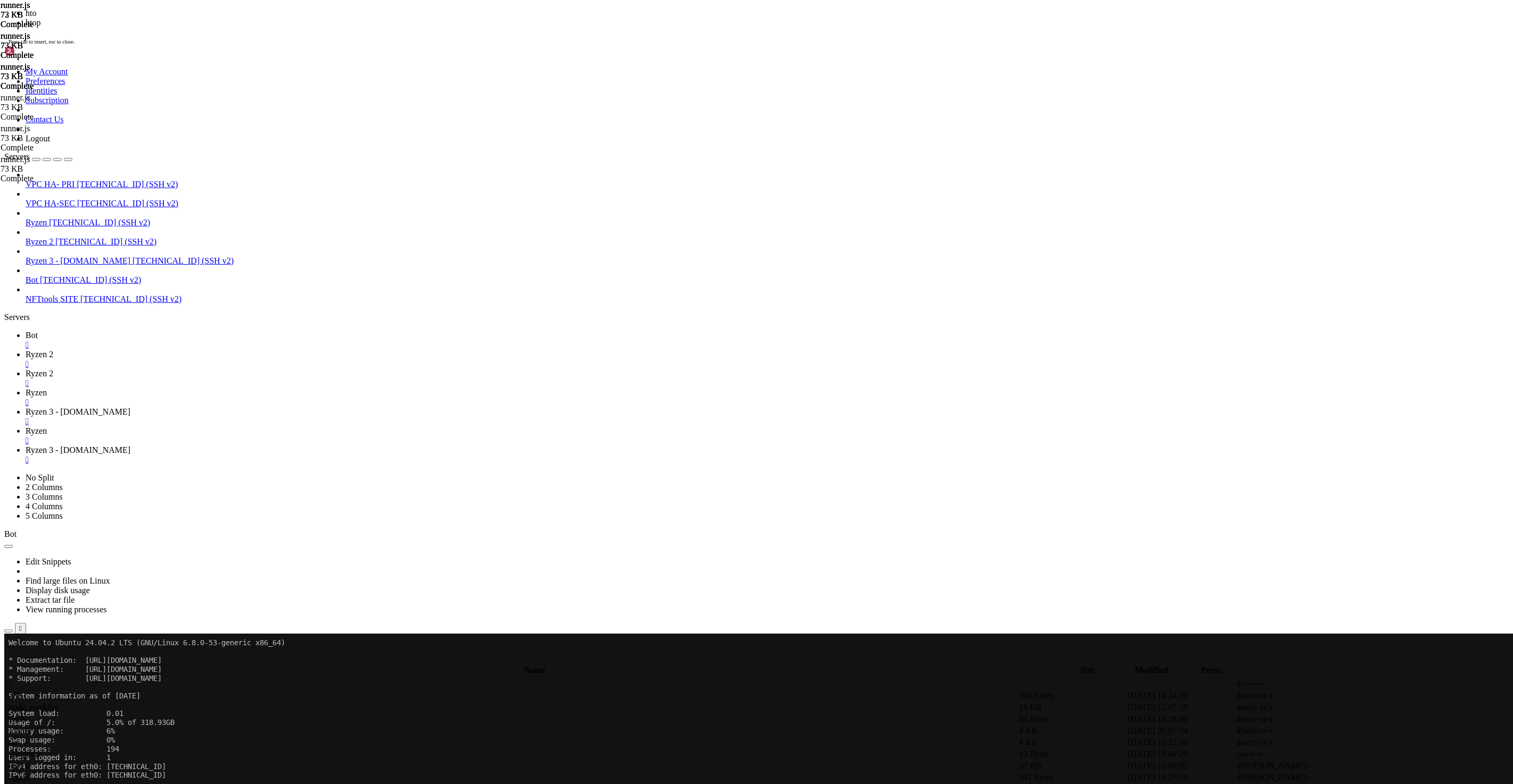
scroll to position [23114, 0]
